Goal: Transaction & Acquisition: Compare options

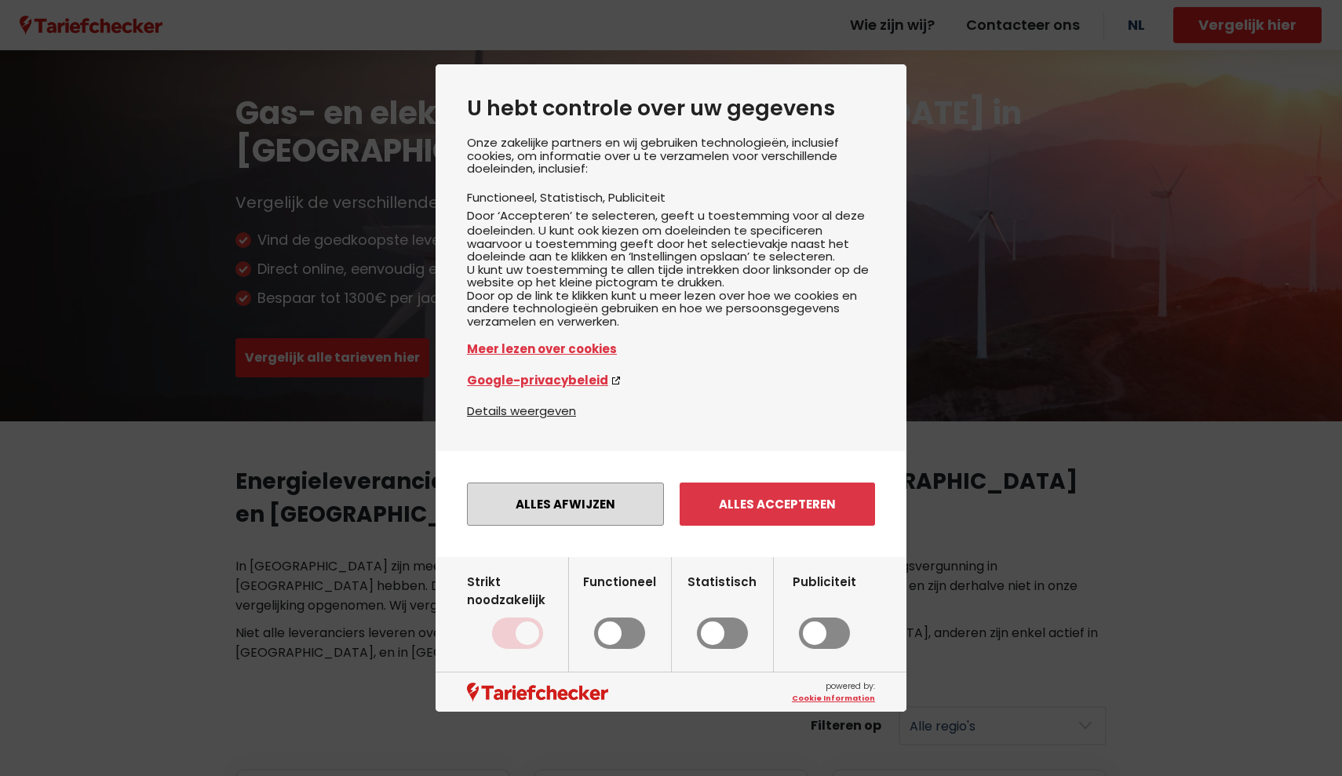
click at [585, 524] on button "Alles afwijzen" at bounding box center [565, 504] width 197 height 43
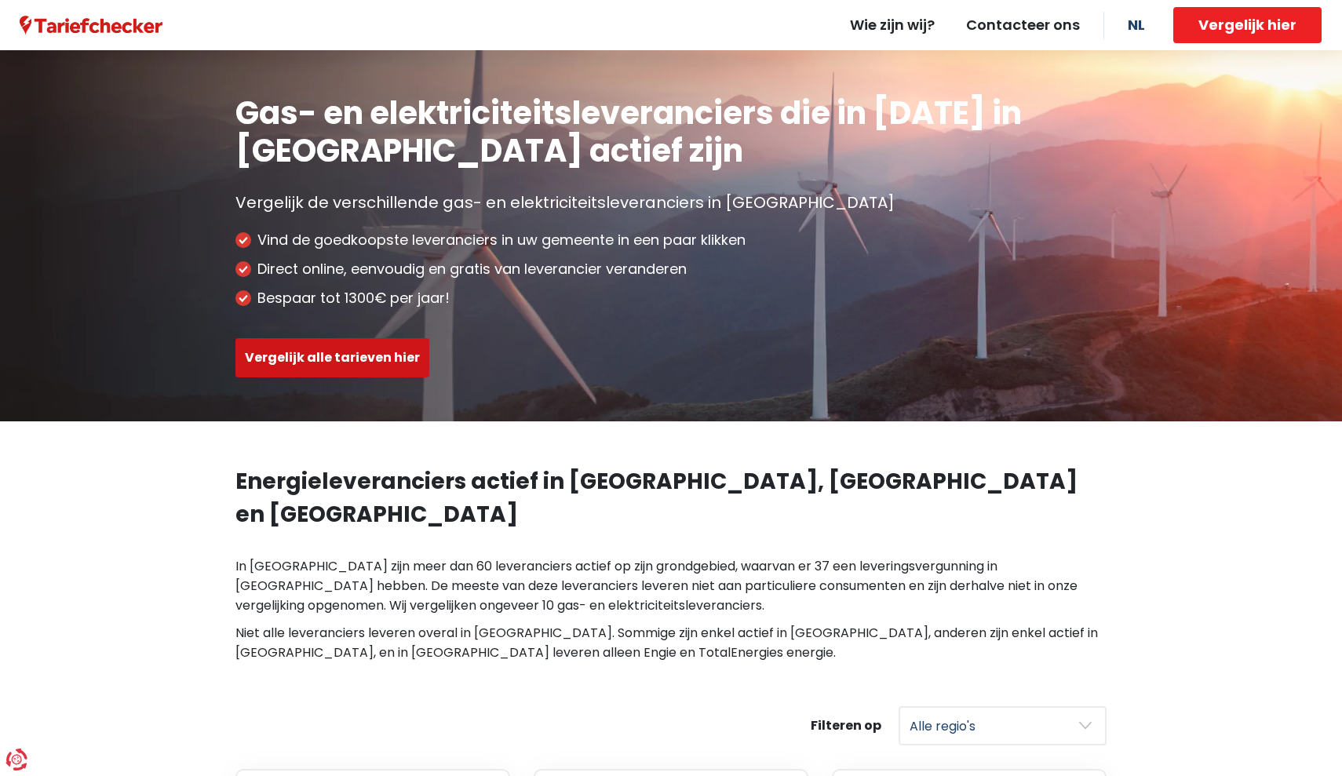
click at [366, 369] on button "Vergelijk alle tarieven hier" at bounding box center [332, 357] width 194 height 39
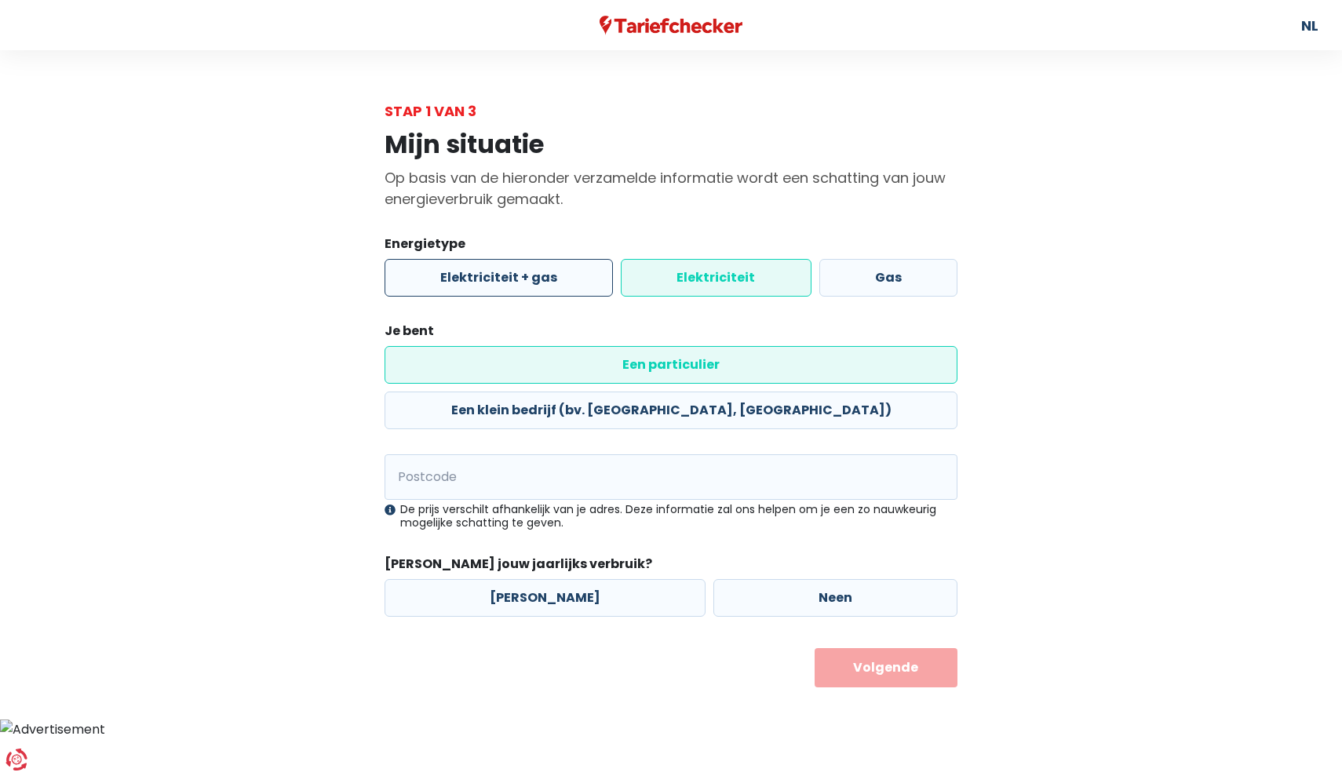
click at [524, 279] on label "Elektriciteit + gas" at bounding box center [499, 278] width 228 height 38
click at [524, 279] on input "Elektriciteit + gas" at bounding box center [499, 278] width 228 height 38
radio input "true"
radio input "false"
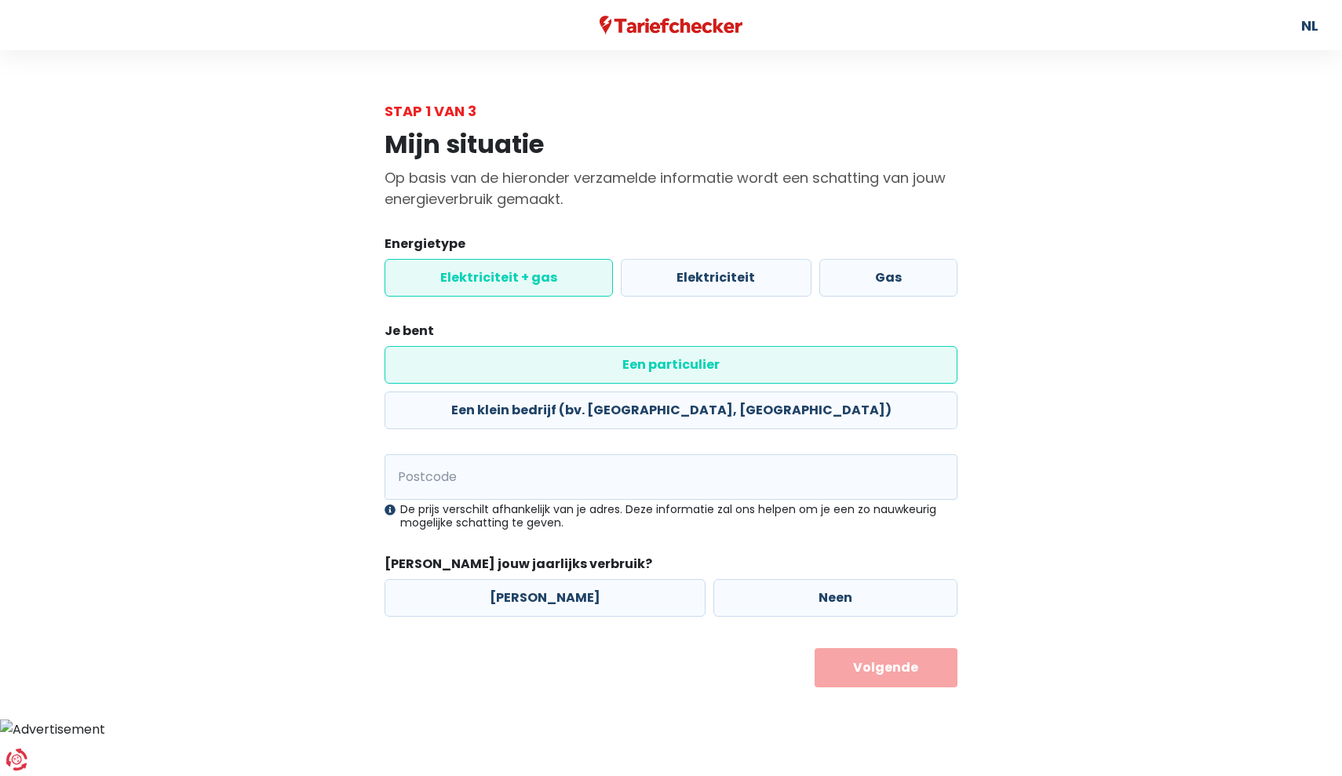
click at [520, 369] on label "Een particulier" at bounding box center [671, 365] width 573 height 38
click at [520, 369] on input "Een particulier" at bounding box center [671, 365] width 573 height 38
click at [511, 454] on input "Postcode" at bounding box center [671, 477] width 573 height 46
type input "2560"
click at [247, 469] on div "Mijn situatie Op basis van de hieronder verzamelde informatie wordt een schatti…" at bounding box center [671, 405] width 895 height 566
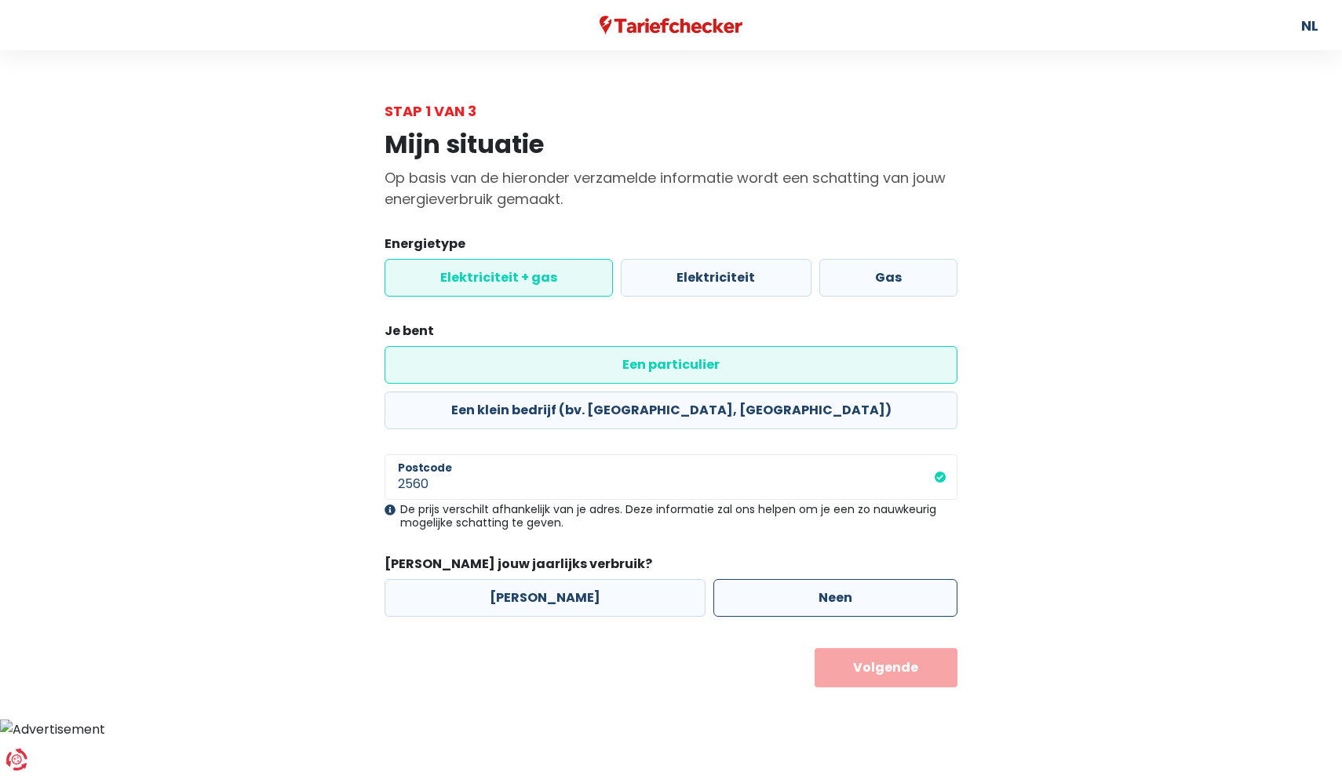
click at [766, 579] on label "Neen" at bounding box center [836, 598] width 244 height 38
click at [766, 579] on input "Neen" at bounding box center [836, 598] width 244 height 38
radio input "true"
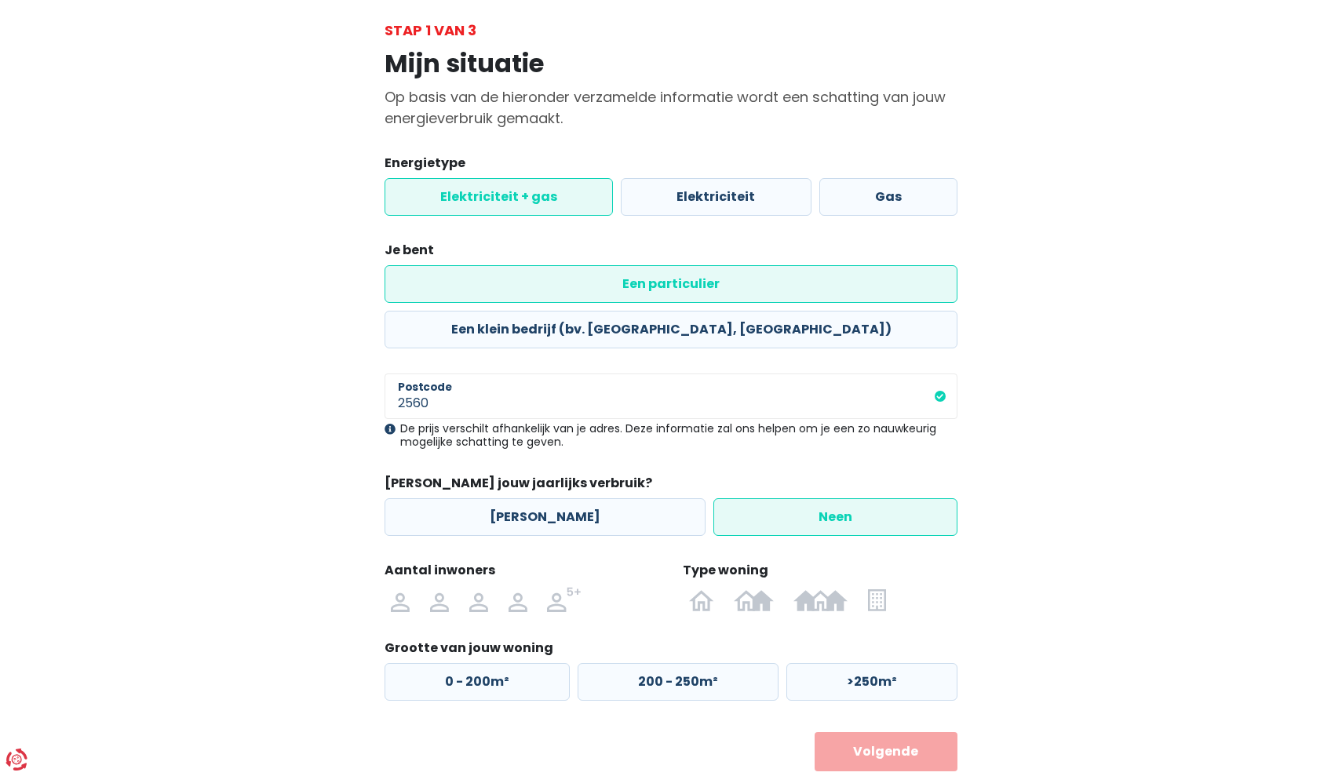
scroll to position [80, 0]
click at [439, 588] on img at bounding box center [439, 600] width 19 height 25
click at [439, 588] on input "radio" at bounding box center [439, 600] width 39 height 25
radio input "true"
click at [881, 588] on img at bounding box center [877, 600] width 18 height 25
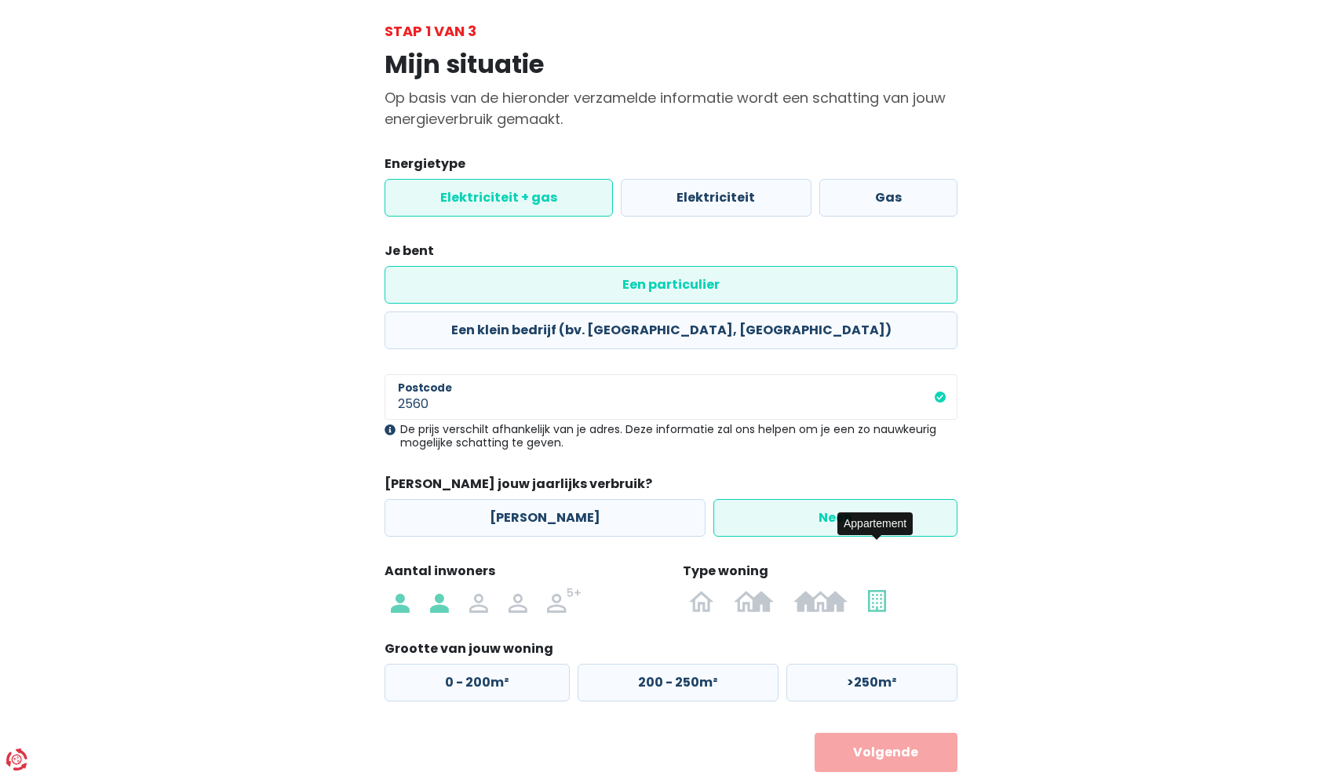
click at [881, 588] on input "radio" at bounding box center [877, 600] width 38 height 25
radio input "true"
click at [650, 664] on label "50 - 100m²" at bounding box center [674, 683] width 197 height 38
click at [650, 664] on input "50 - 100m²" at bounding box center [674, 683] width 197 height 38
radio input "true"
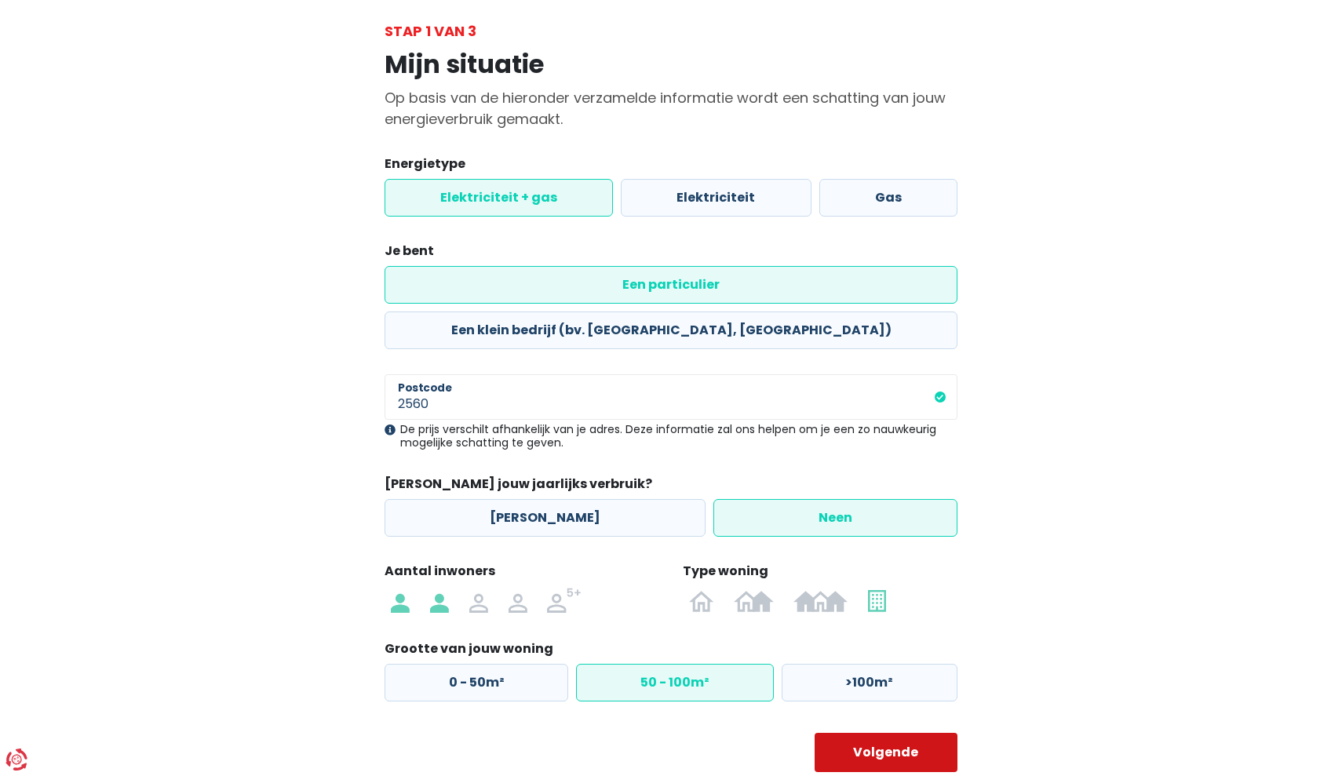
click at [855, 733] on button "Volgende" at bounding box center [887, 752] width 144 height 39
select select
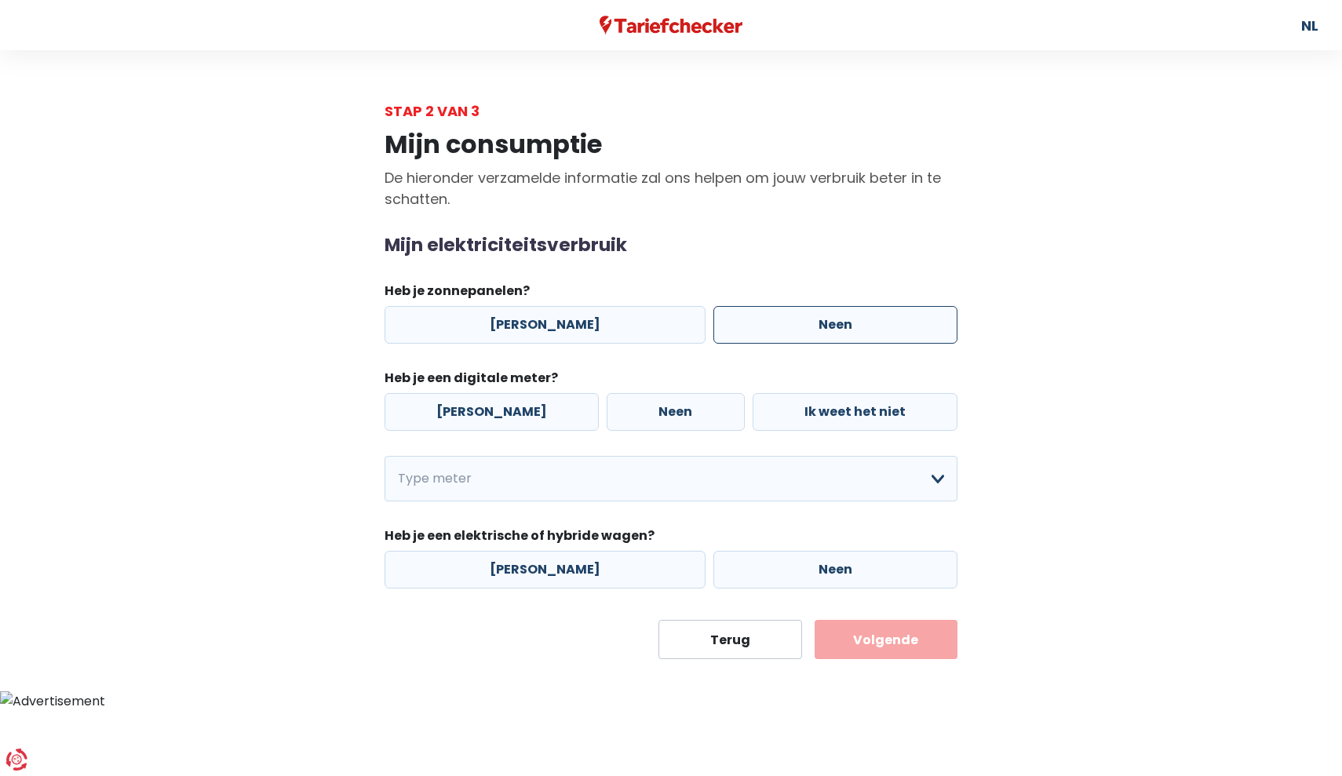
click at [725, 330] on label "Neen" at bounding box center [836, 325] width 244 height 38
click at [725, 330] on input "Neen" at bounding box center [836, 325] width 244 height 38
radio input "true"
click at [485, 391] on div "[PERSON_NAME] Neen Ik weet het niet" at bounding box center [671, 412] width 581 height 46
click at [467, 413] on label "[PERSON_NAME]" at bounding box center [492, 412] width 214 height 38
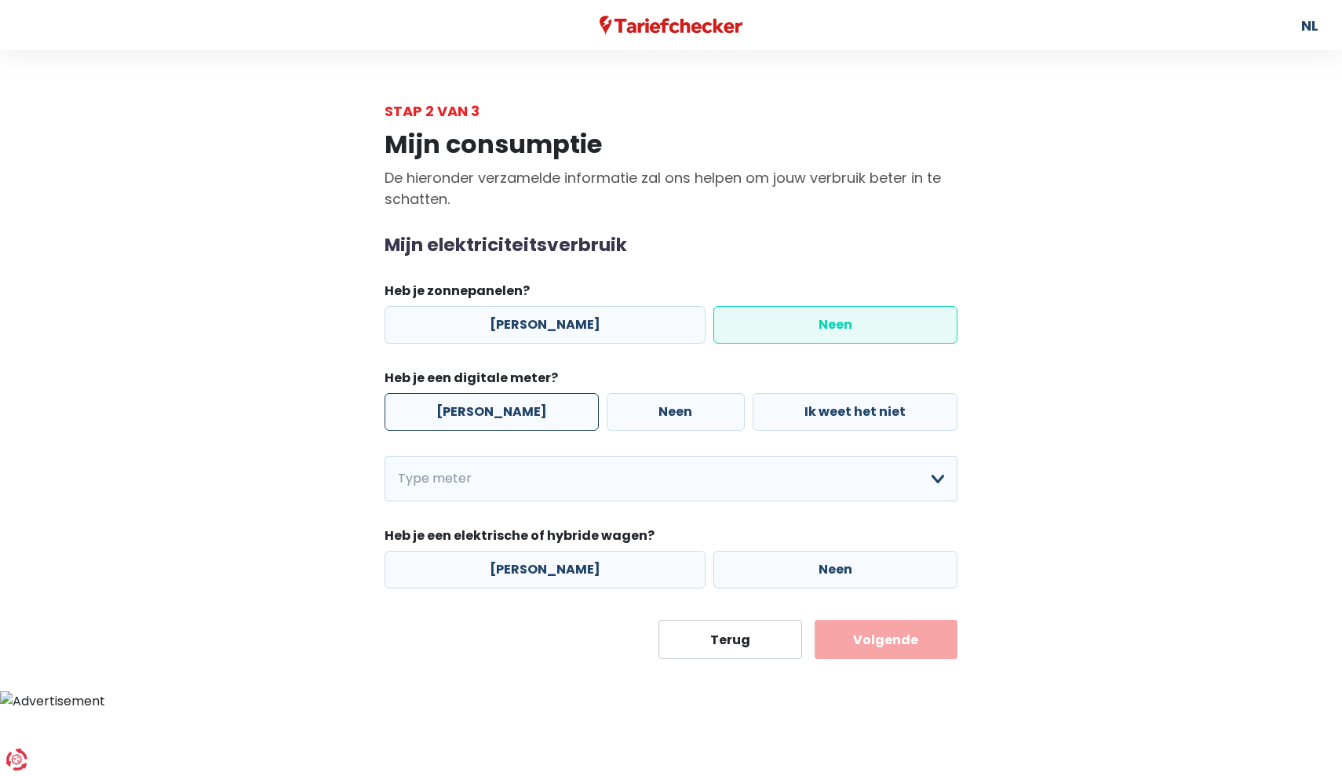
click at [467, 413] on input "[PERSON_NAME]" at bounding box center [492, 412] width 214 height 38
radio input "true"
click at [498, 484] on select "Enkelvoudig Tweevoudig Enkelvoudig + uitsluitend nachttarief Tweevoudig + uitsl…" at bounding box center [671, 479] width 573 height 46
select select "day_night_bi_hourly"
click at [761, 568] on label "Neen" at bounding box center [836, 570] width 244 height 38
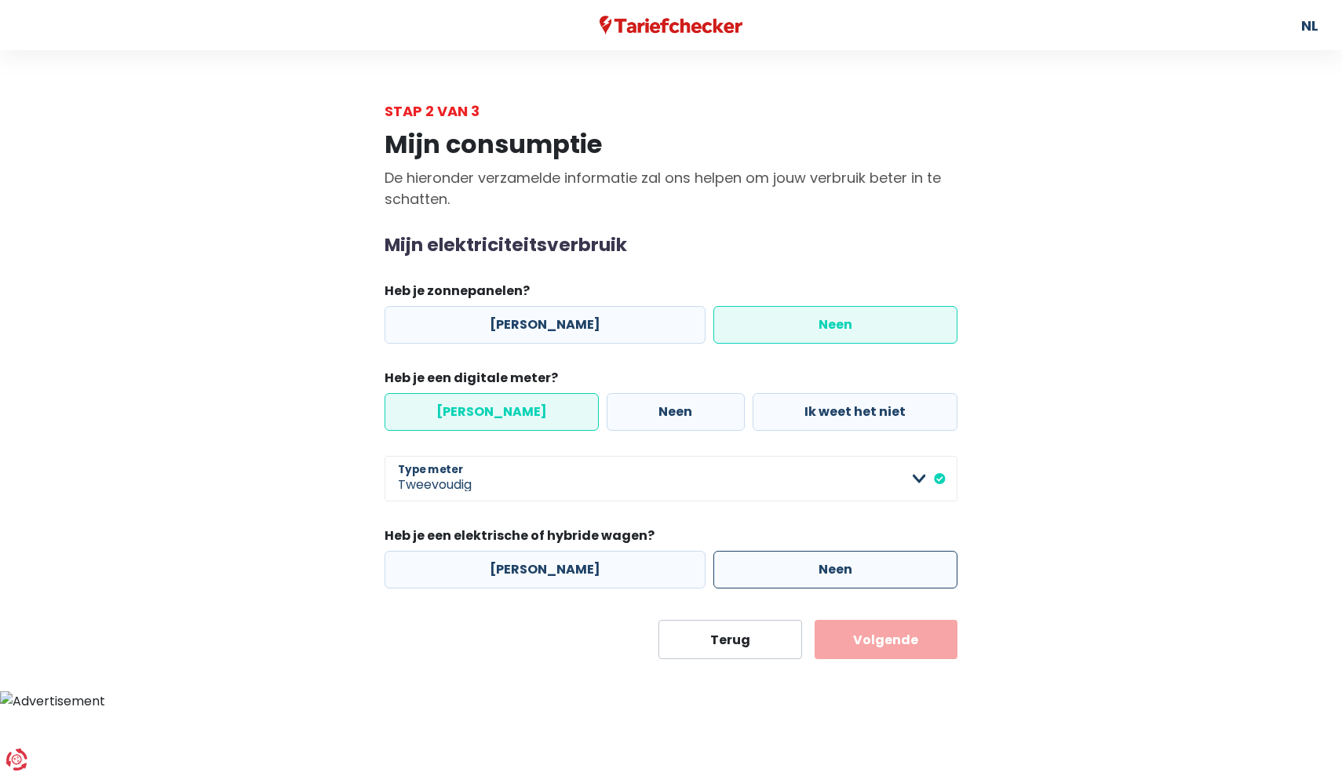
click at [761, 568] on input "Neen" at bounding box center [836, 570] width 244 height 38
radio input "true"
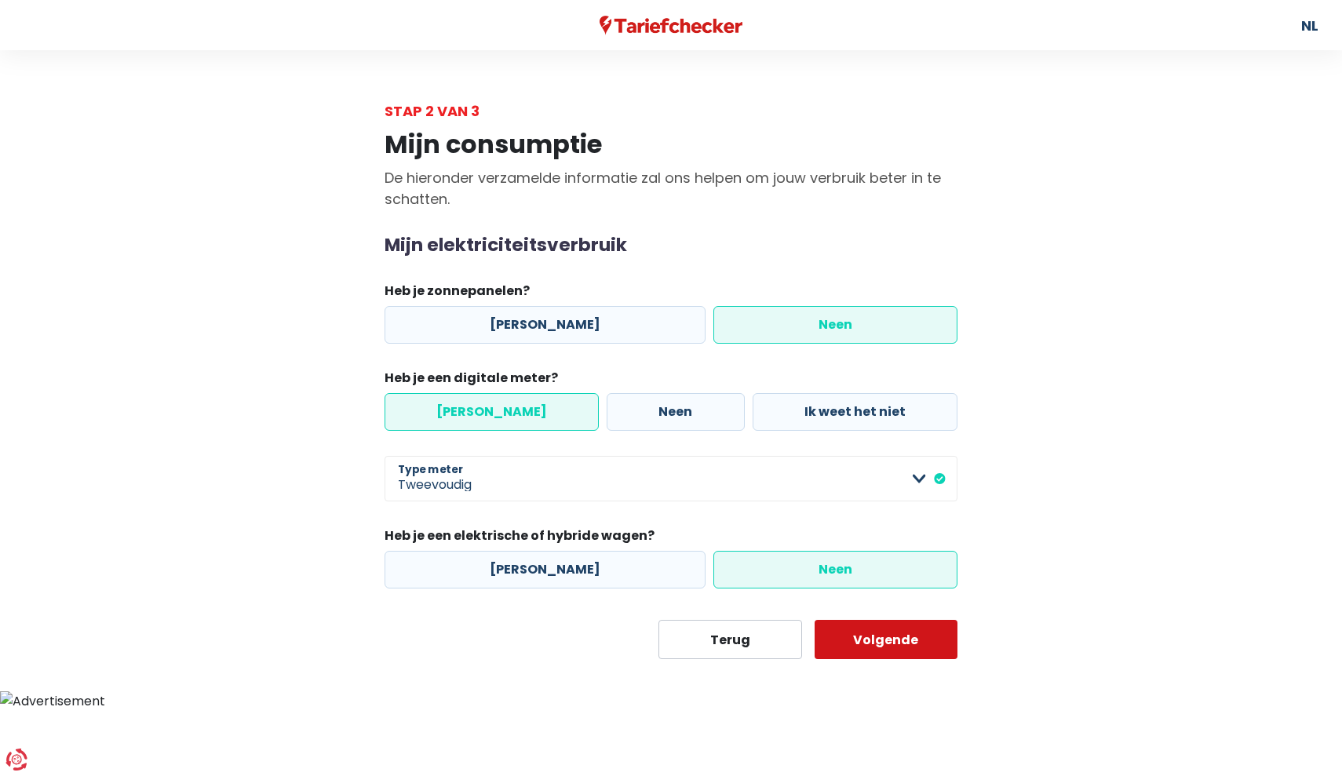
click at [860, 638] on button "Volgende" at bounding box center [887, 639] width 144 height 39
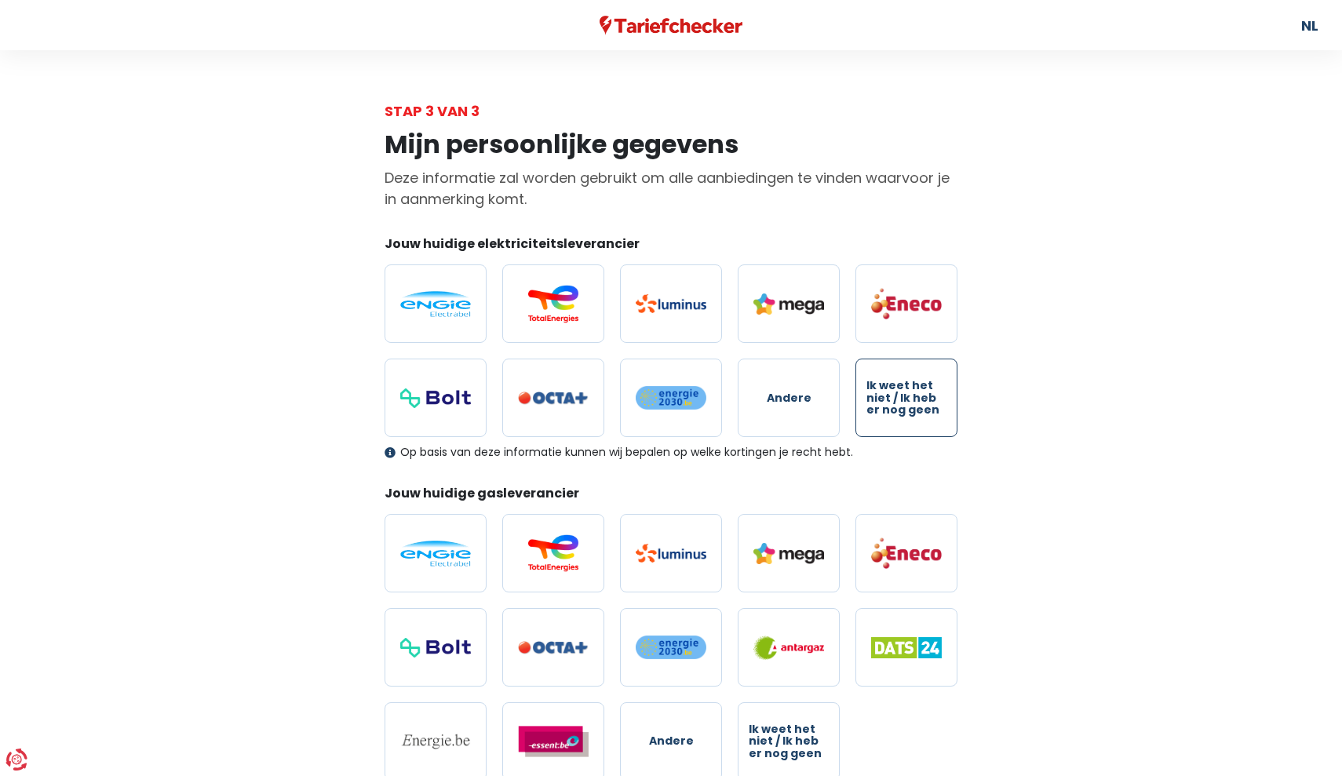
click at [908, 404] on span "Ik weet het niet / Ik heb er nog geen" at bounding box center [907, 398] width 80 height 36
click at [908, 404] on input "Ik weet het niet / Ik heb er nog geen" at bounding box center [907, 398] width 102 height 78
radio input "true"
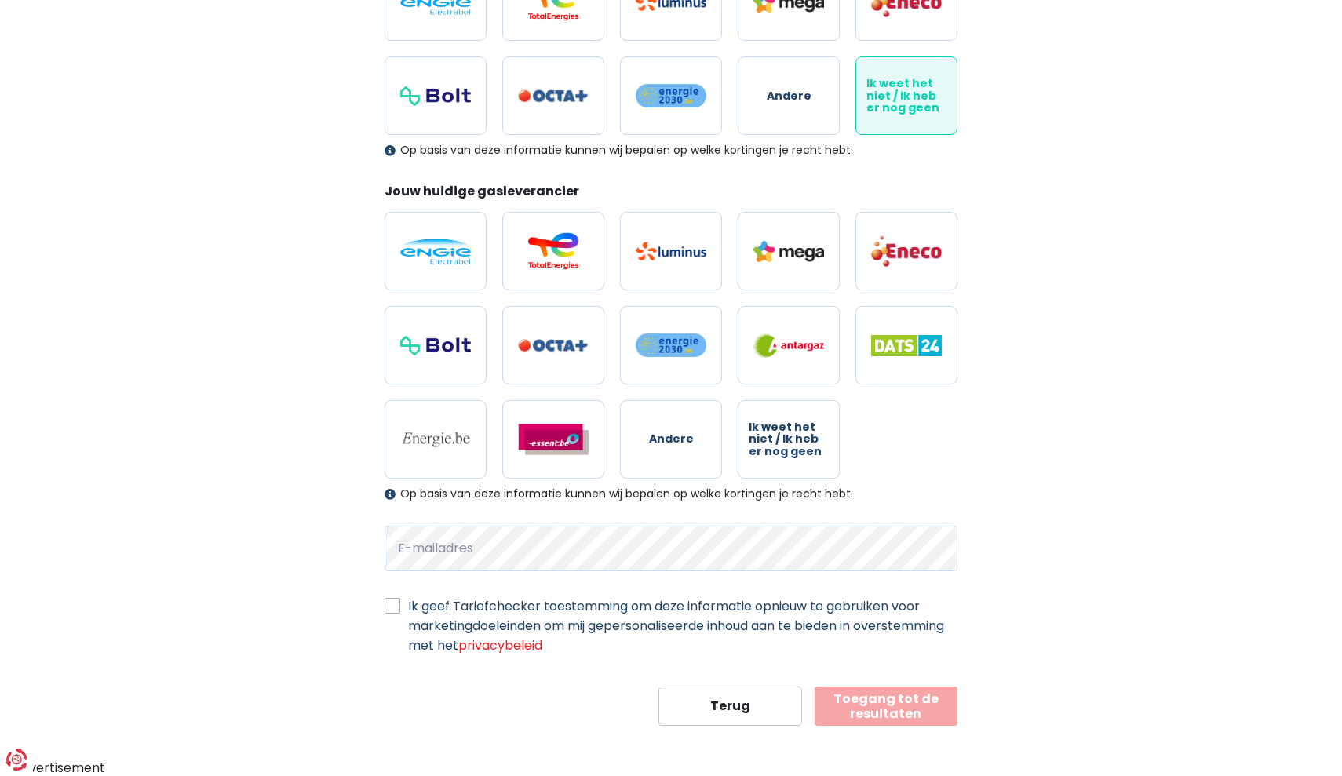
scroll to position [301, 0]
click at [799, 436] on span "Ik weet het niet / Ik heb er nog geen" at bounding box center [789, 440] width 80 height 36
click at [799, 436] on input "Ik weet het niet / Ik heb er nog geen" at bounding box center [789, 440] width 102 height 78
radio input "true"
click at [862, 703] on button "Toegang tot de resultaten" at bounding box center [887, 707] width 144 height 39
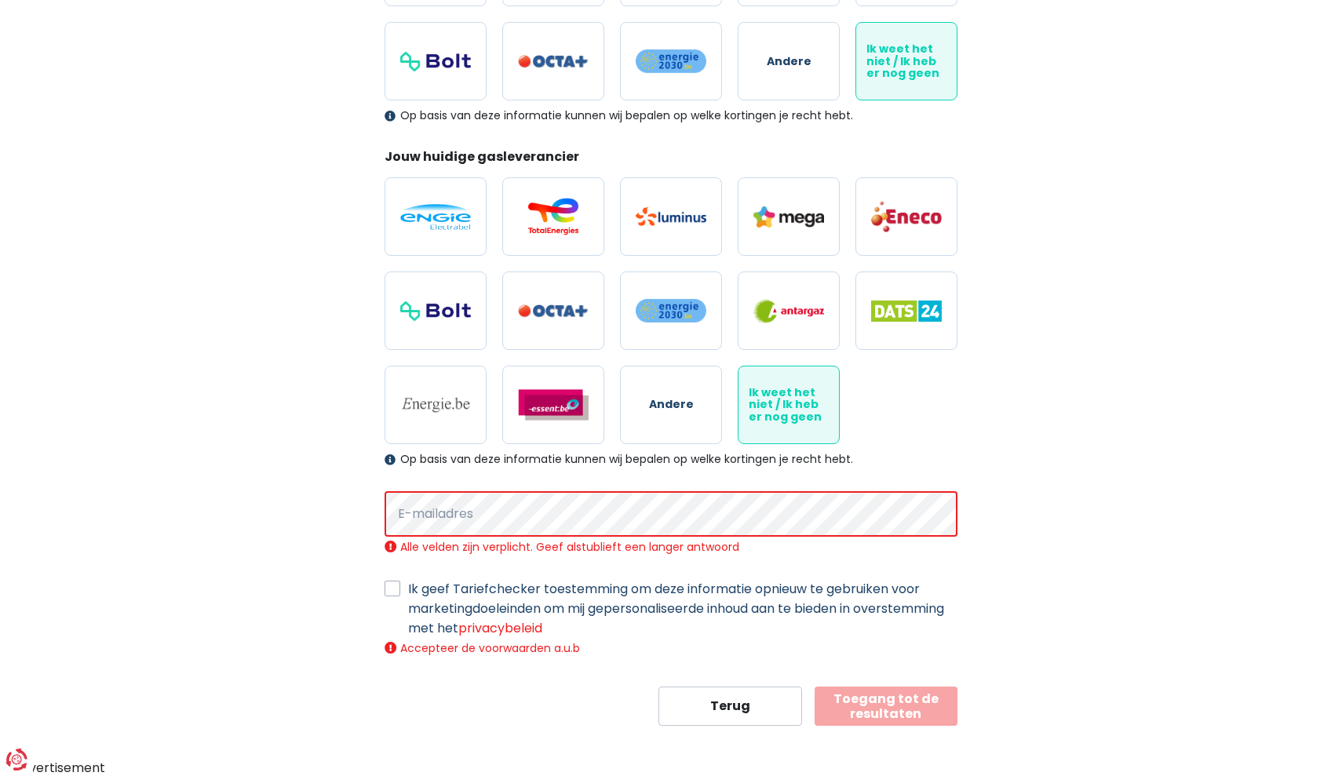
scroll to position [336, 0]
